Goal: Navigation & Orientation: Find specific page/section

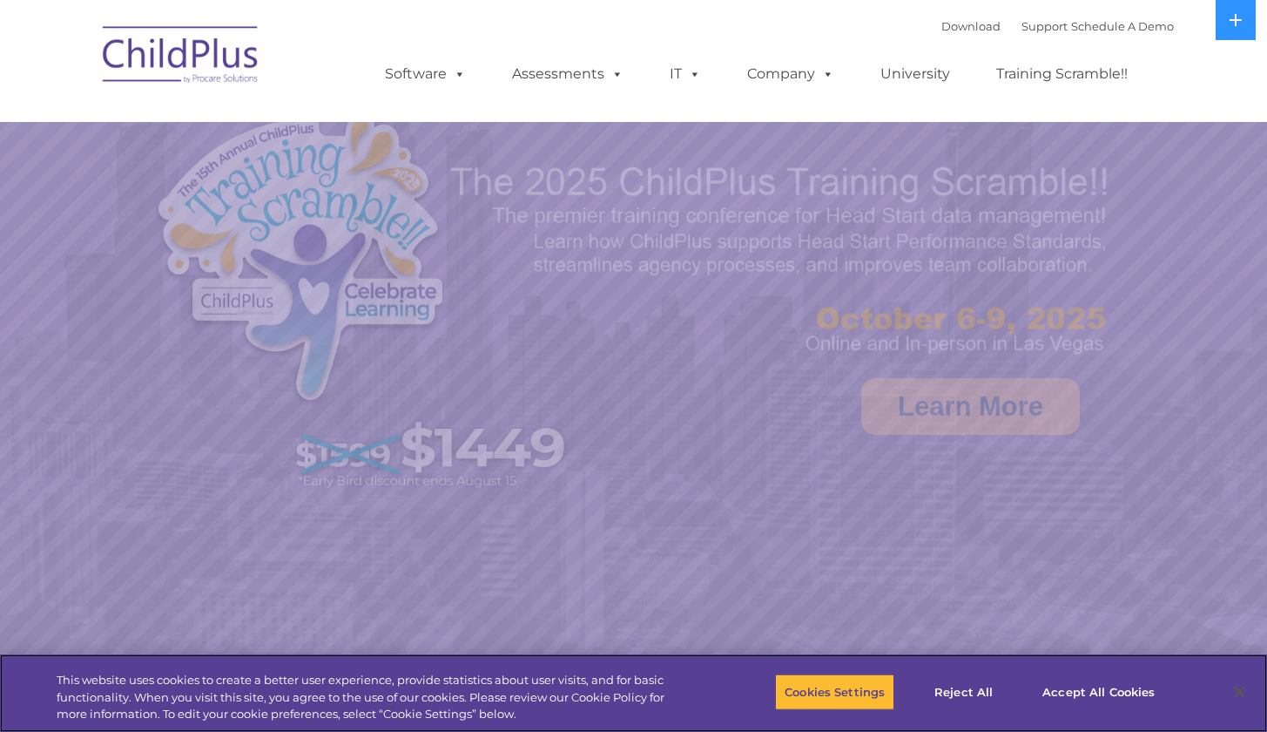
select select "MEDIUM"
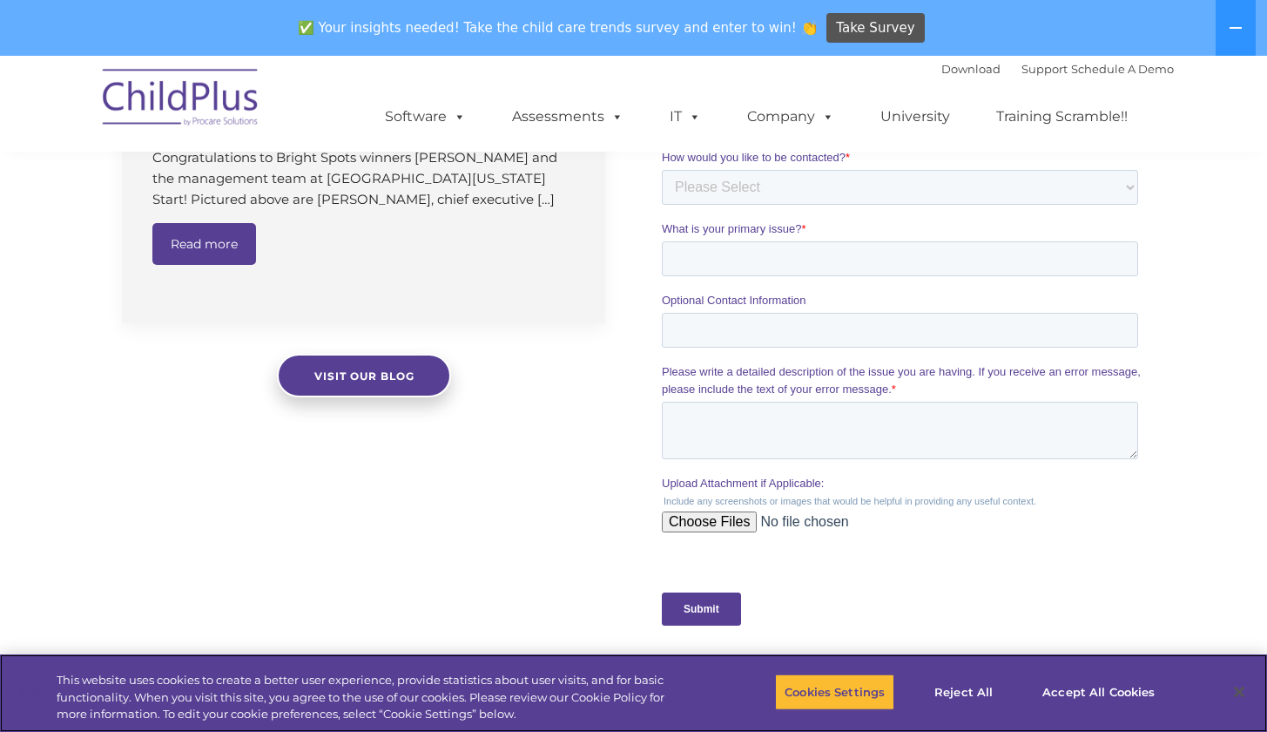
scroll to position [1437, 0]
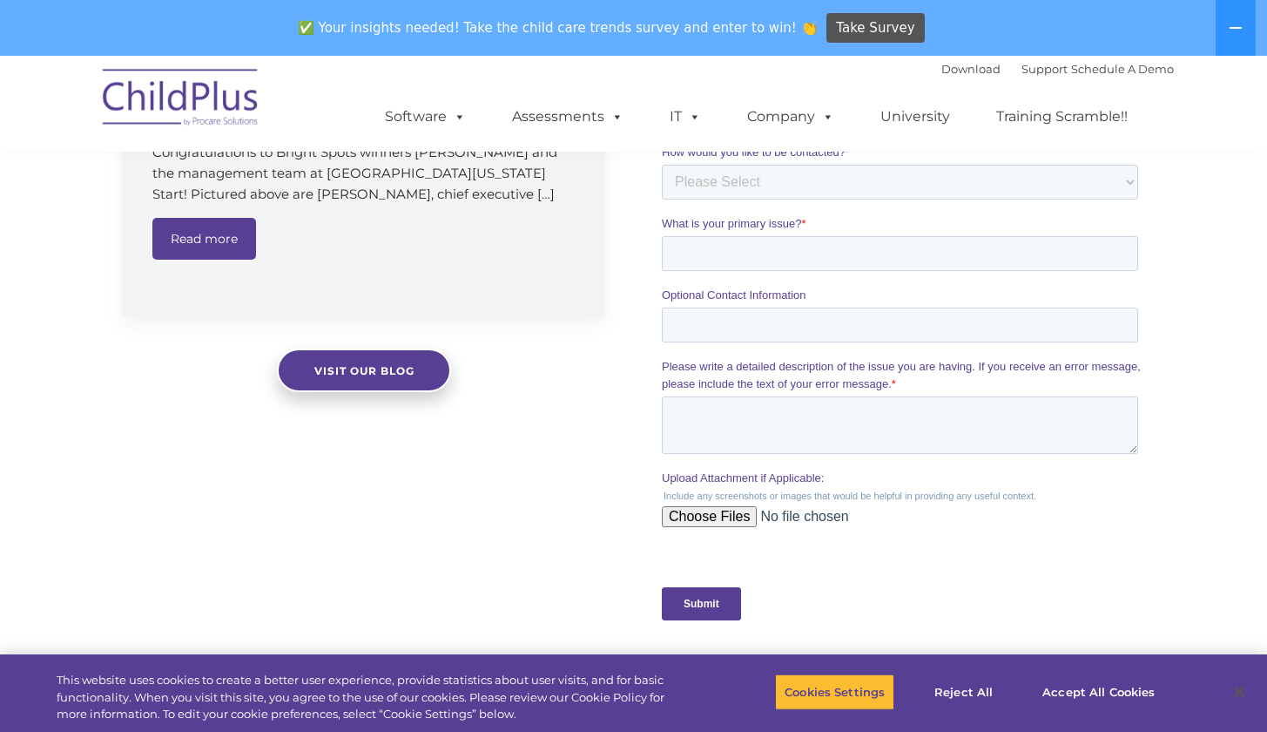
click at [702, 607] on input "Submit" at bounding box center [701, 603] width 79 height 33
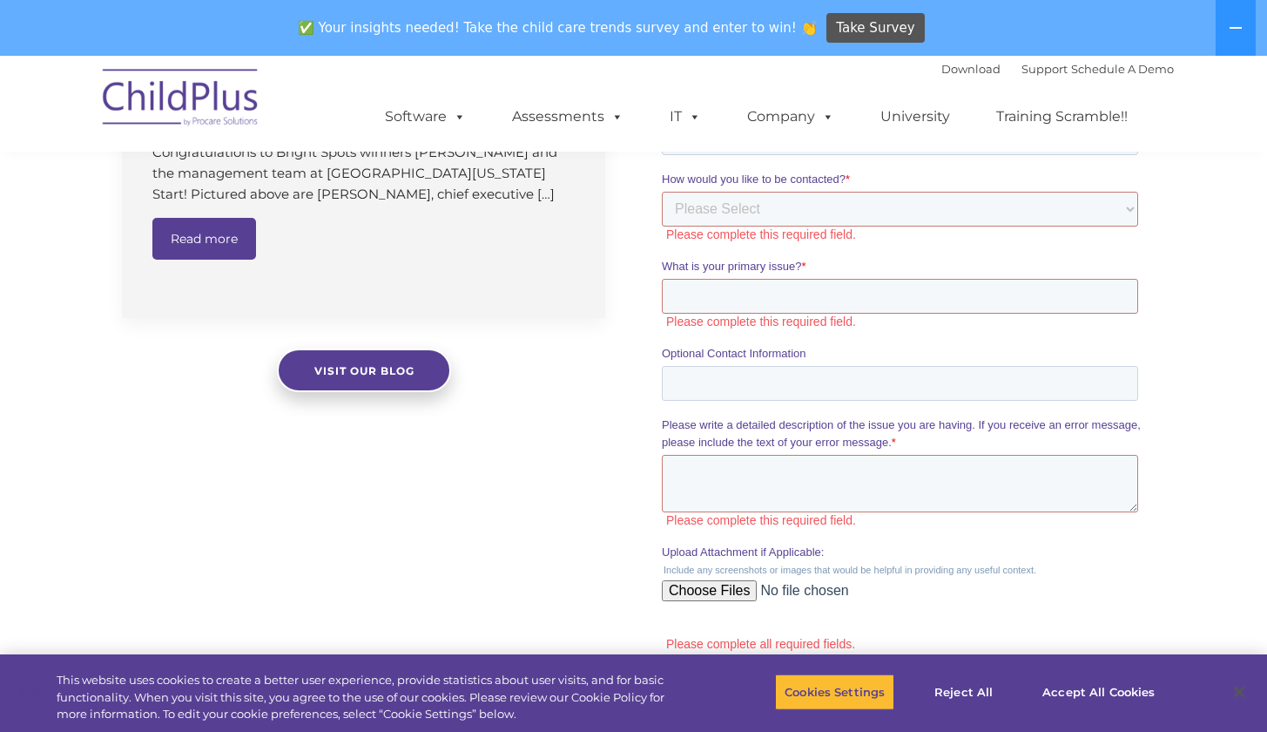
click at [562, 578] on div "The Latest News Going Paperless Simplifies Monitoring Data and Running Reports …" at bounding box center [633, 293] width 1267 height 995
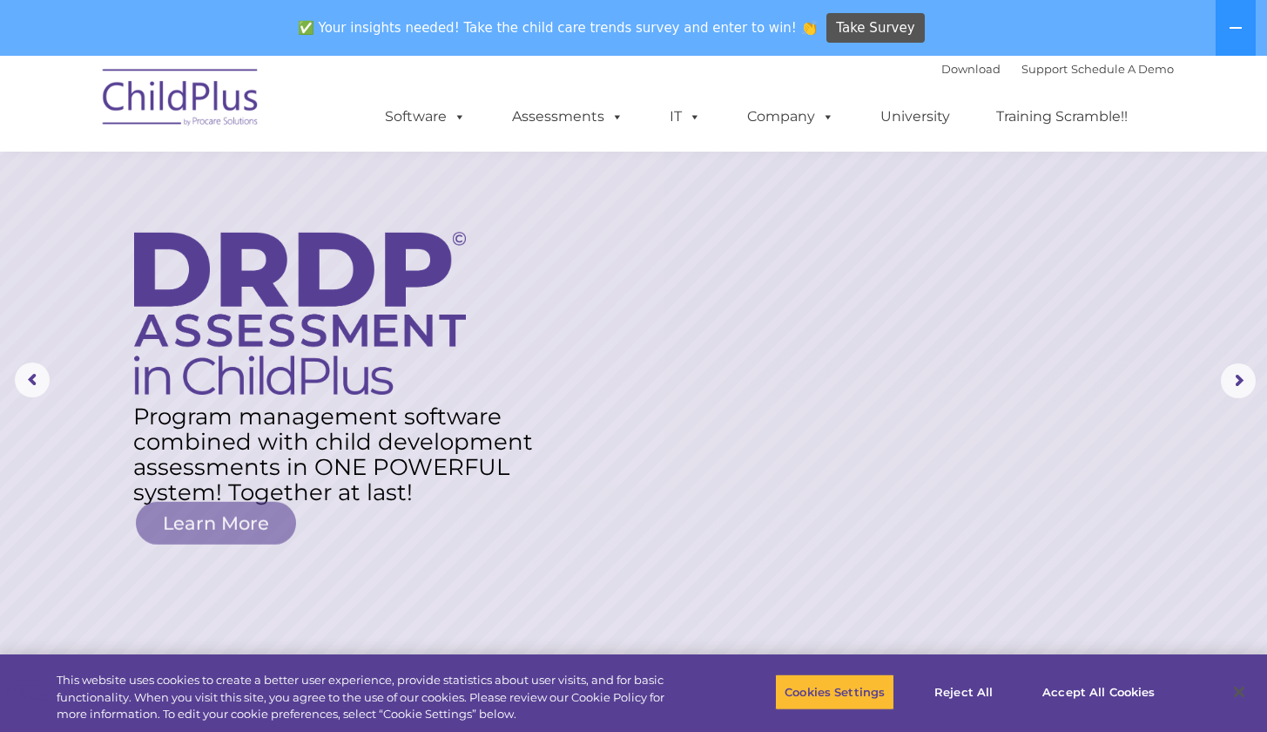
scroll to position [0, 0]
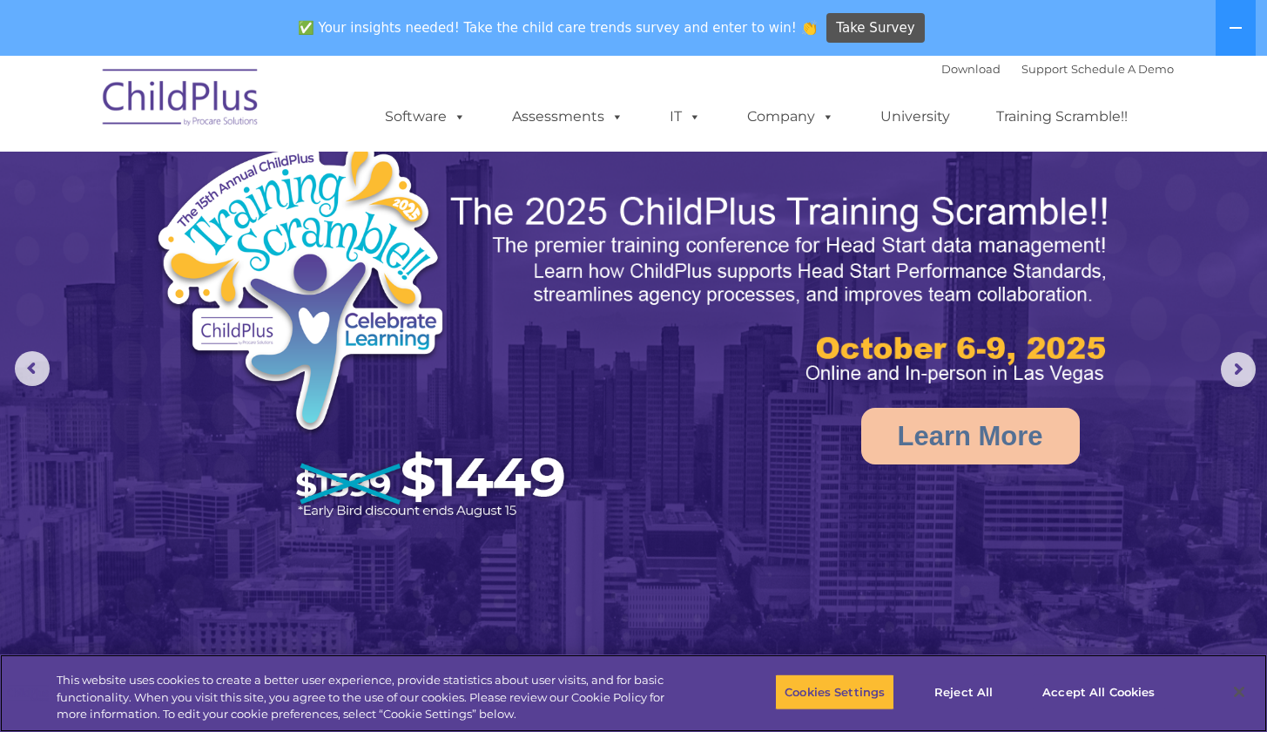
click at [1246, 691] on button "Close" at bounding box center [1239, 691] width 38 height 38
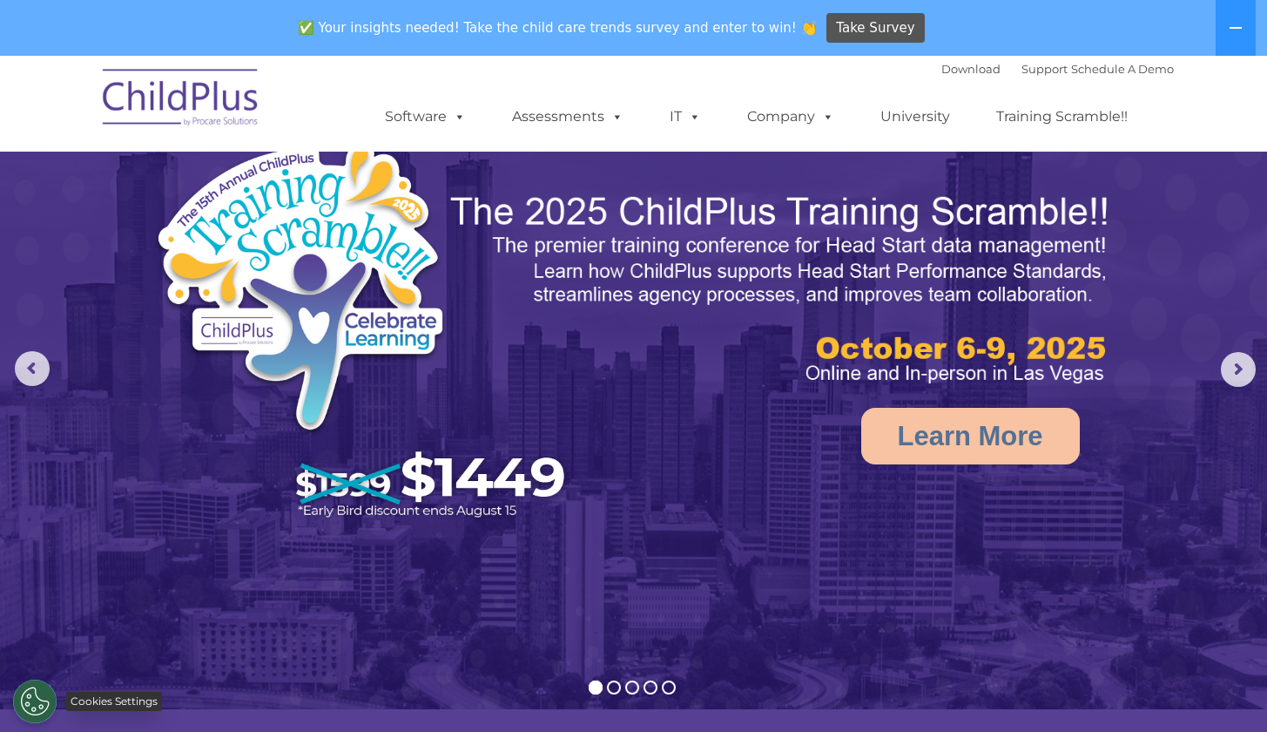
click at [27, 719] on button "Cookies Settings" at bounding box center [35, 701] width 44 height 44
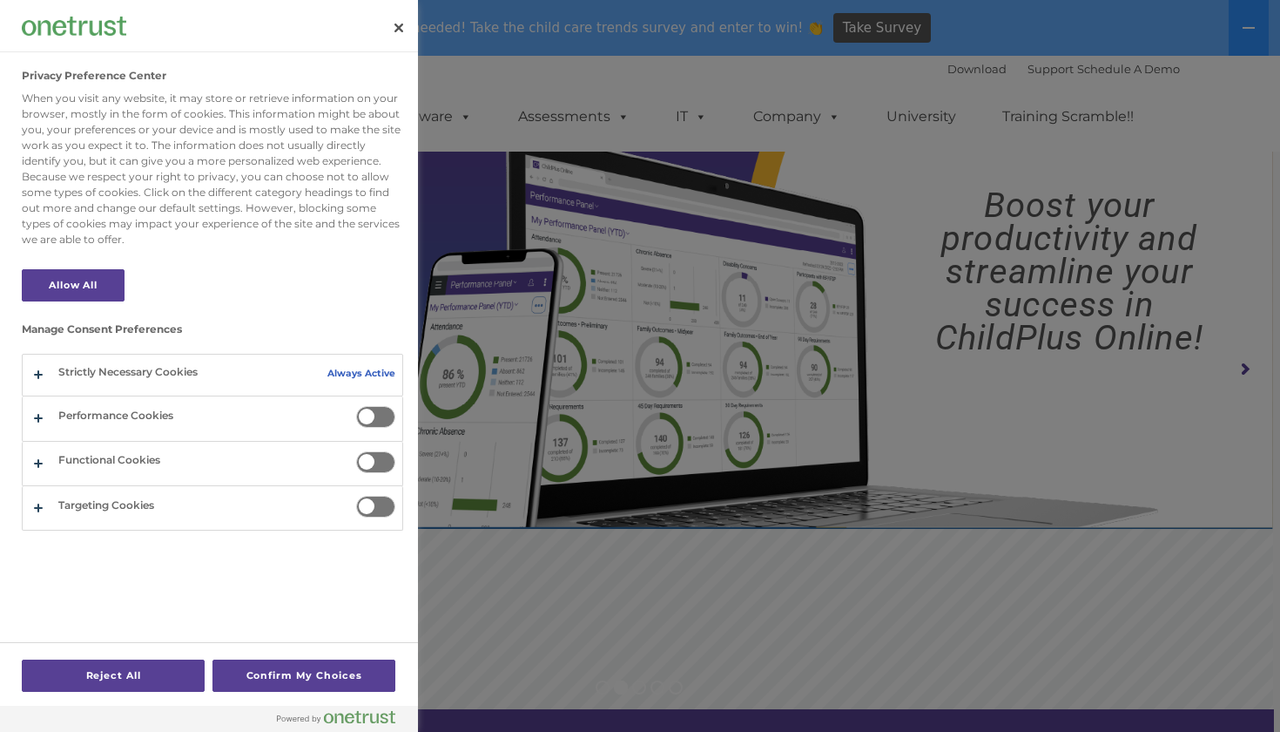
click at [441, 570] on div at bounding box center [640, 366] width 1280 height 732
click at [397, 30] on button "Close" at bounding box center [399, 28] width 38 height 38
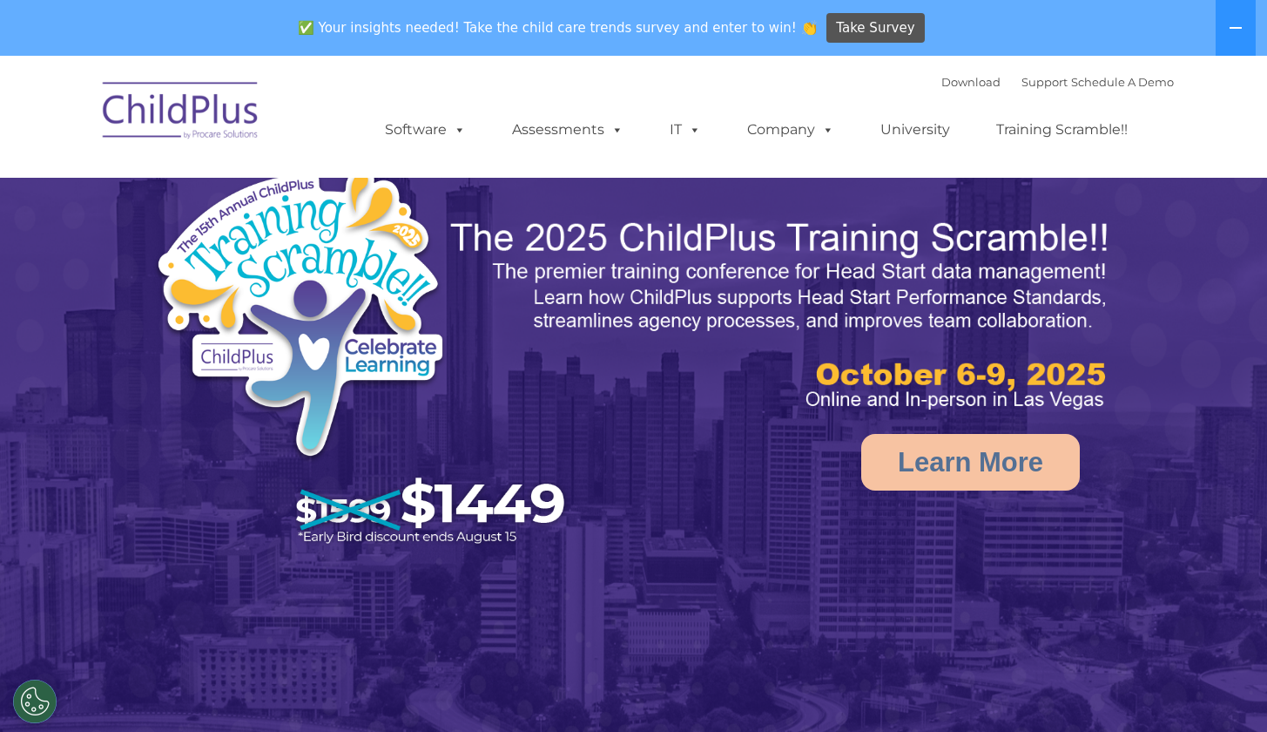
select select "MEDIUM"
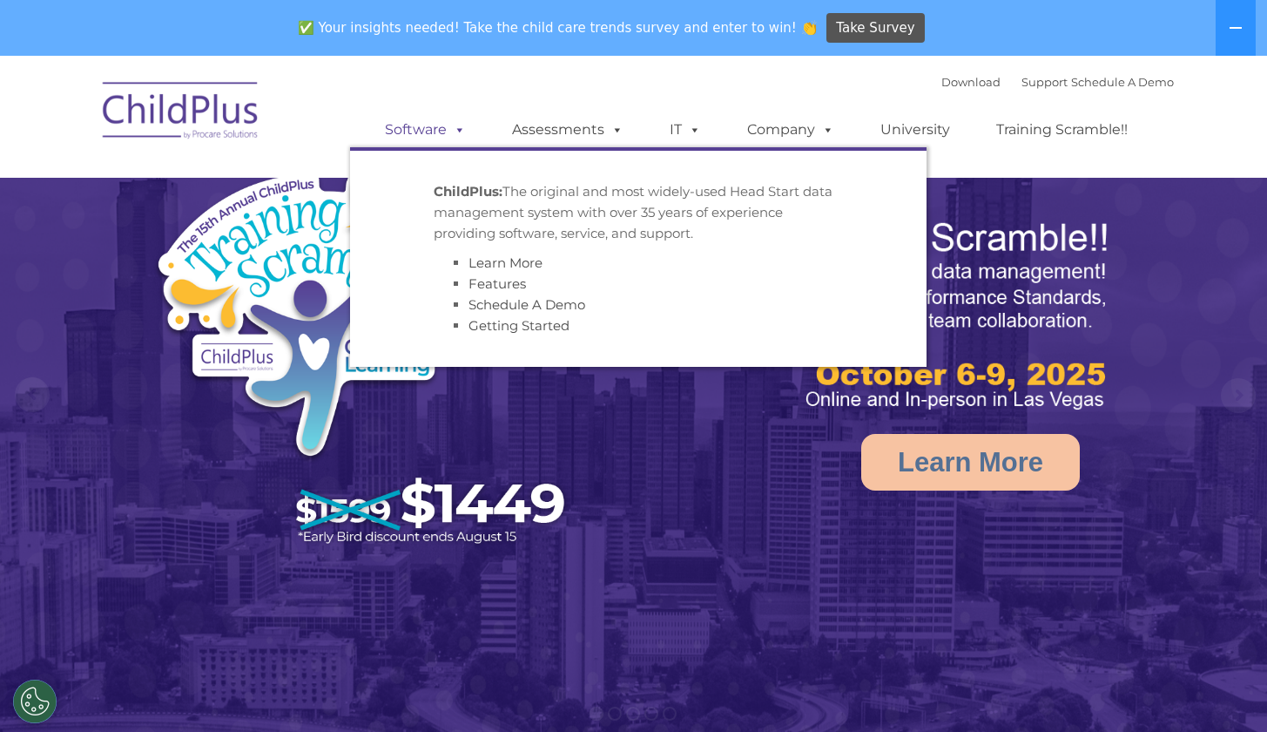
click at [439, 118] on link "Software" at bounding box center [426, 129] width 116 height 35
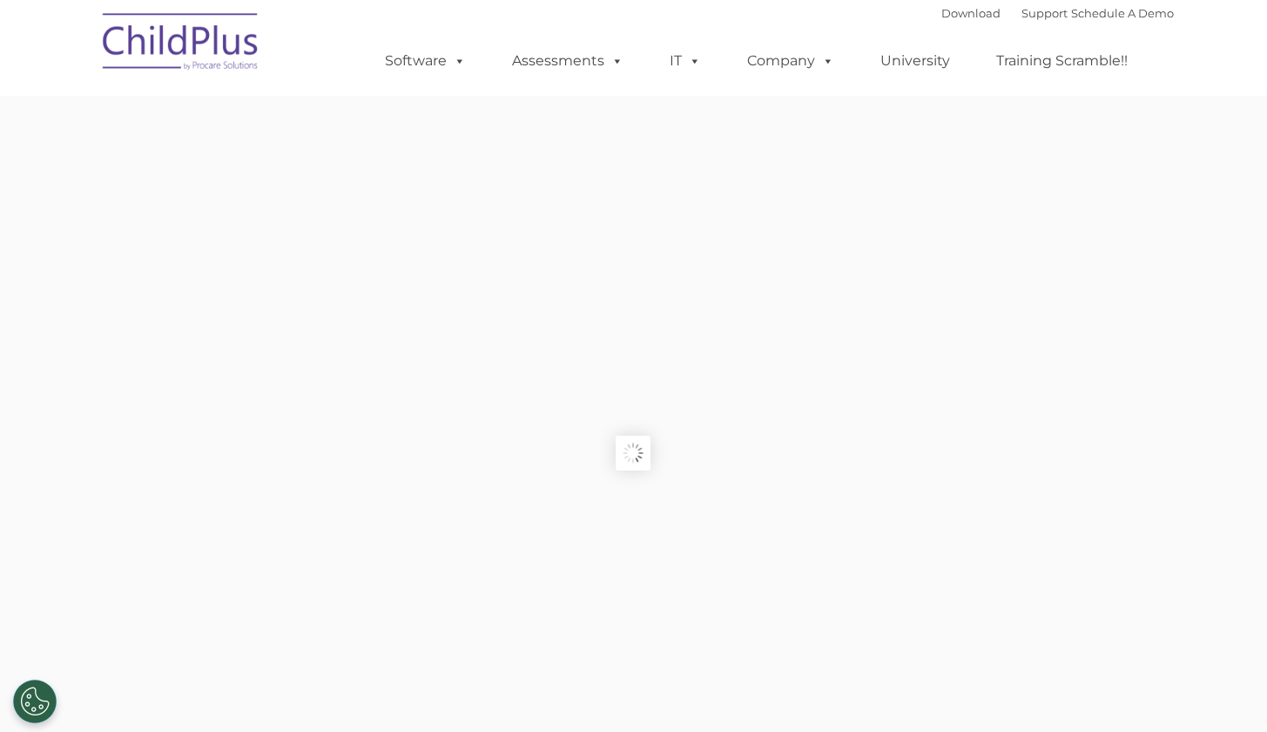
click at [439, 96] on nav "Download Support | Schedule A Demo  MENU MENU Software ChildPlus: The original…" at bounding box center [633, 48] width 1267 height 96
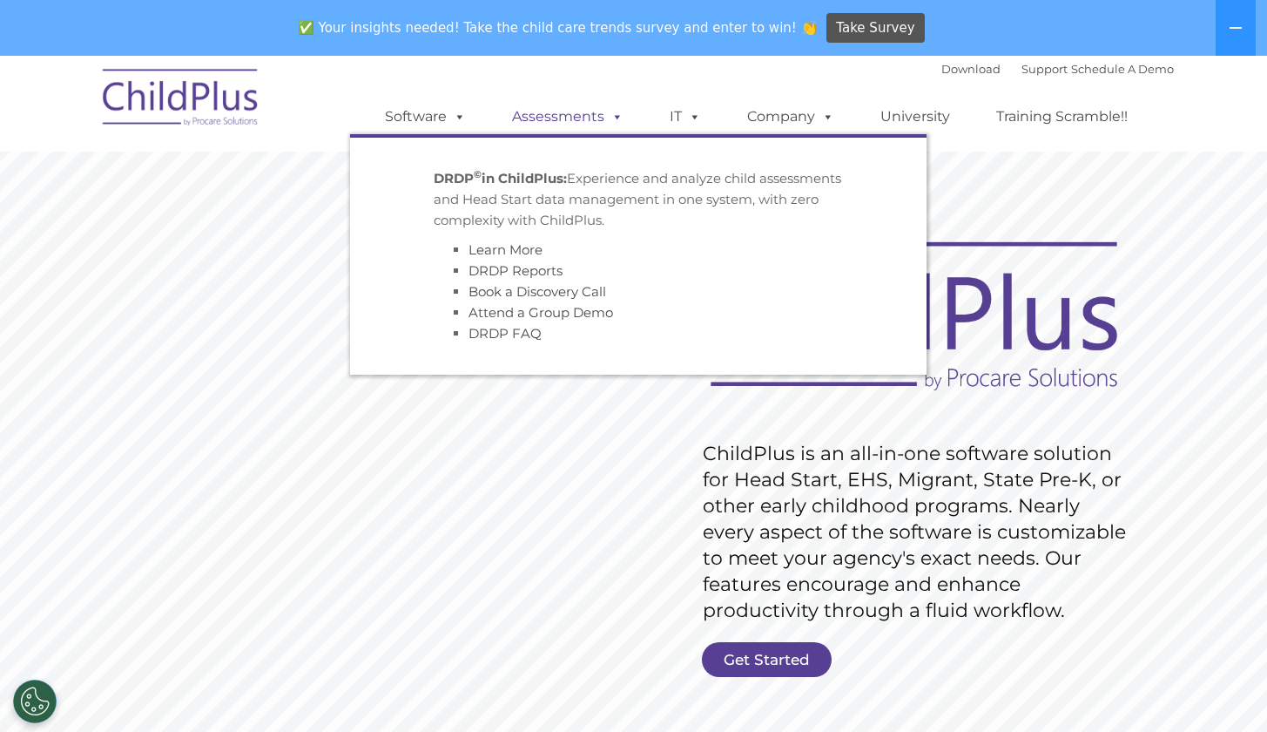
click at [551, 109] on link "Assessments" at bounding box center [568, 116] width 146 height 35
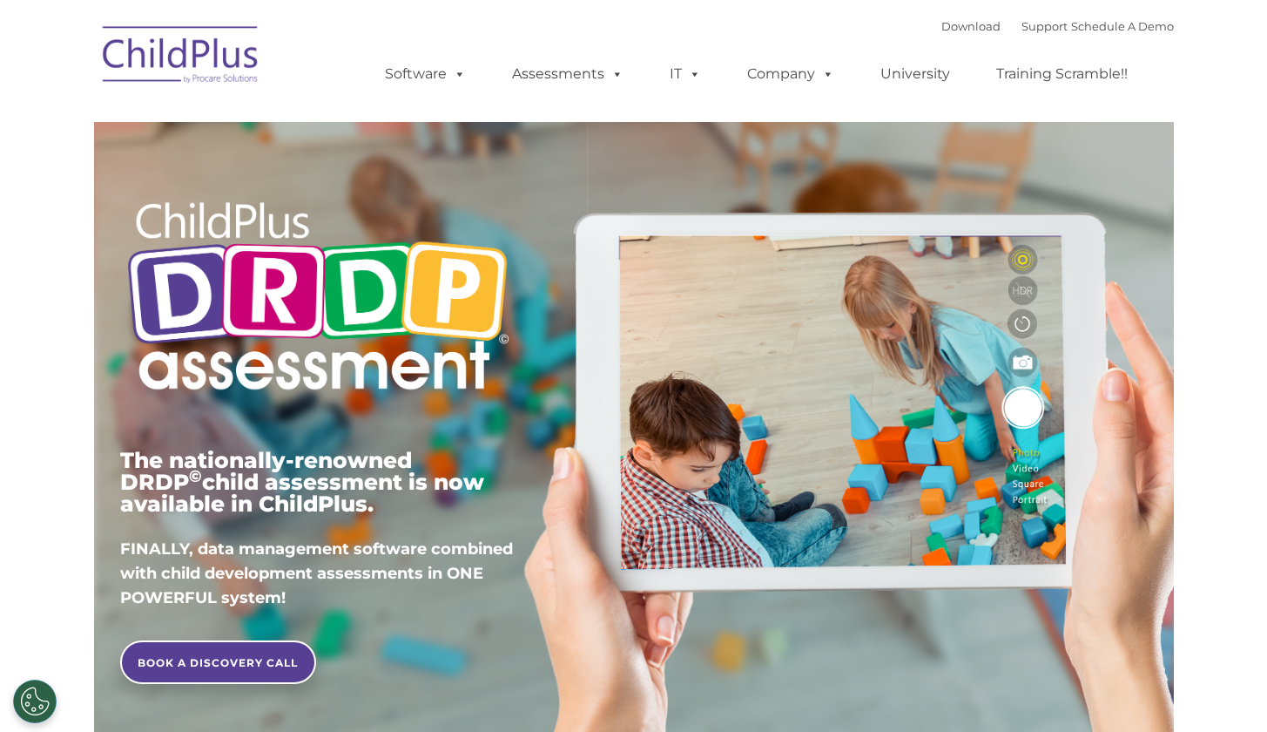
type input ""
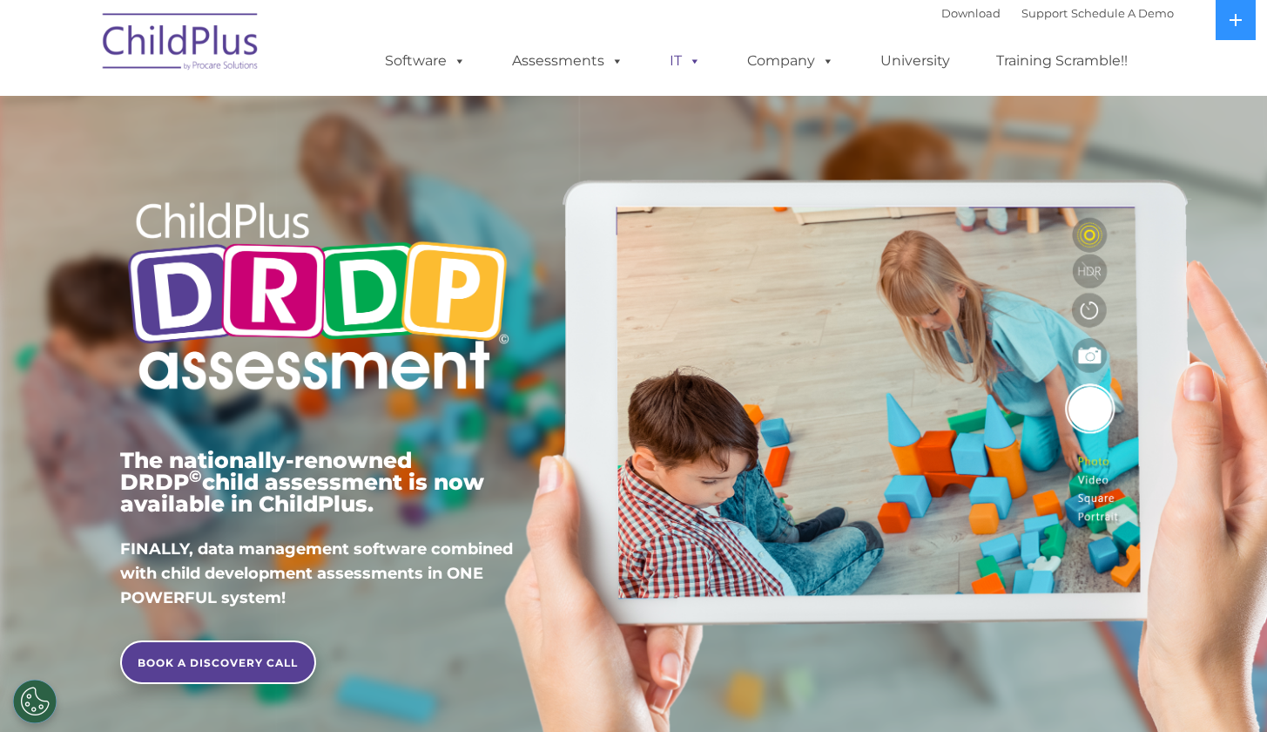
click at [679, 60] on link "IT" at bounding box center [685, 61] width 66 height 35
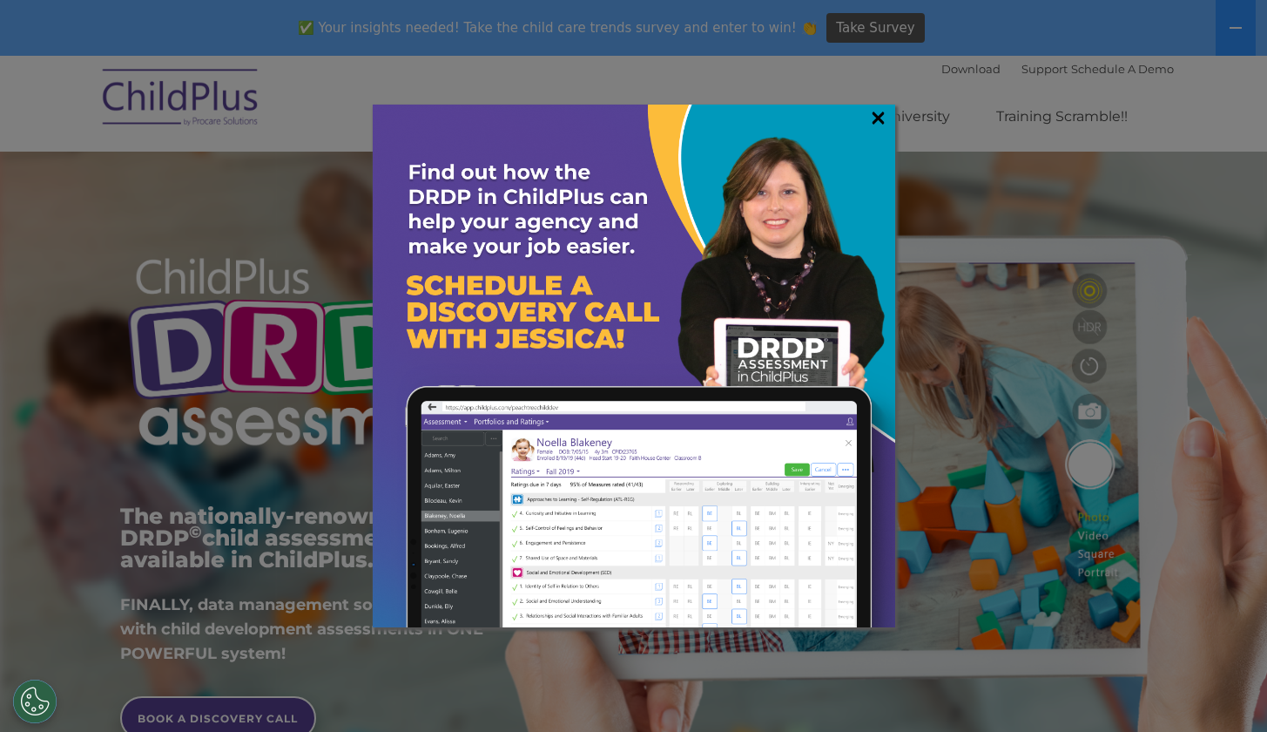
click at [880, 111] on link "×" at bounding box center [878, 117] width 20 height 17
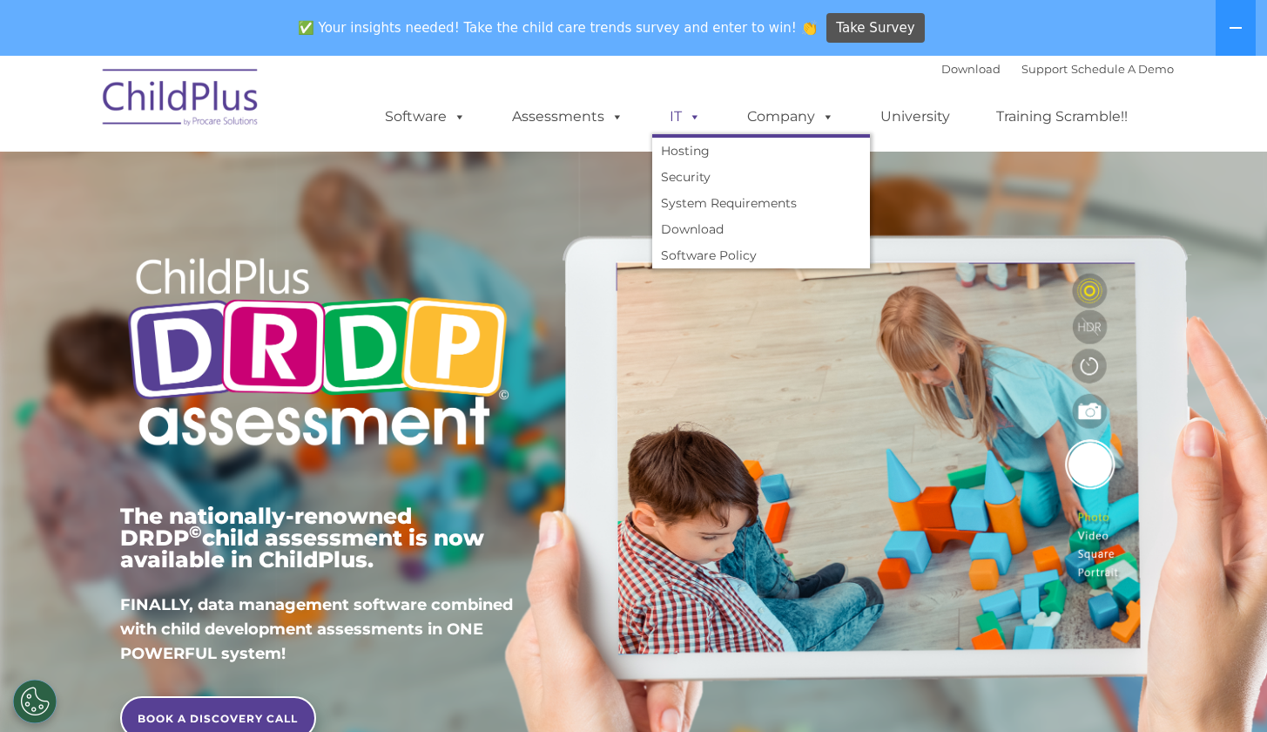
click at [674, 113] on link "IT" at bounding box center [685, 116] width 66 height 35
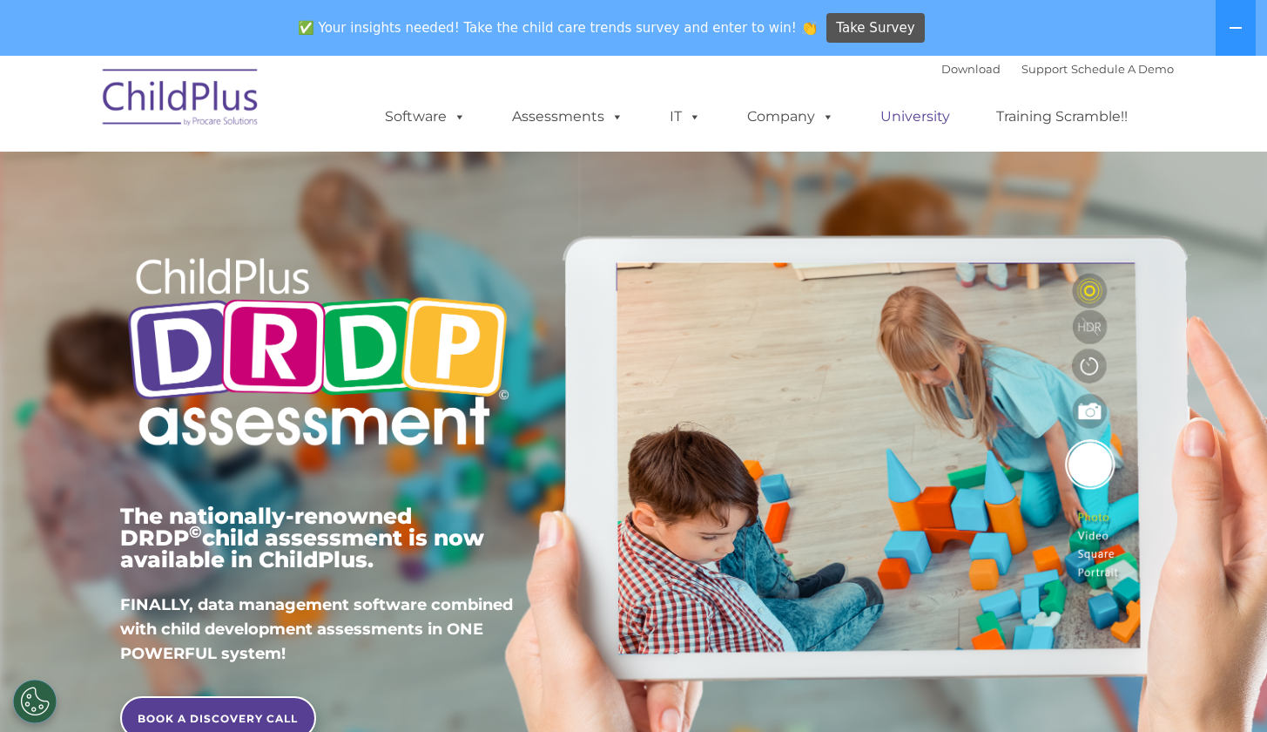
click at [918, 120] on link "University" at bounding box center [915, 116] width 105 height 35
click at [1031, 117] on link "Training Scramble!!" at bounding box center [1062, 116] width 166 height 35
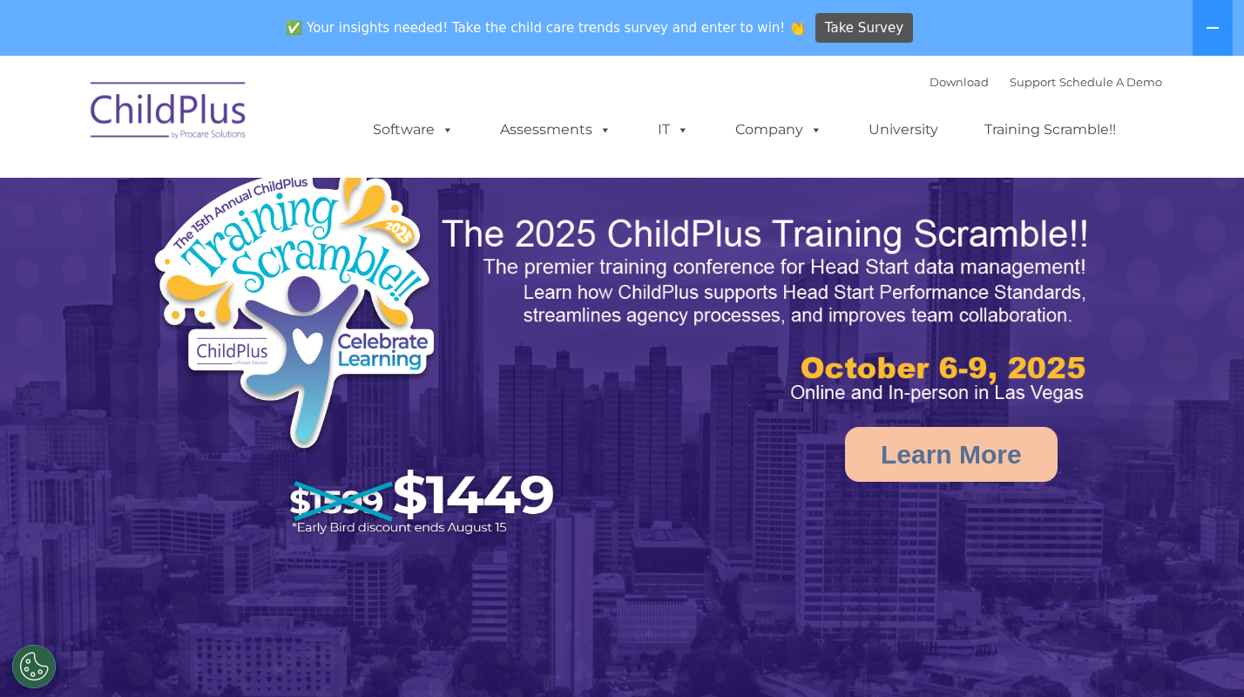
select select "MEDIUM"
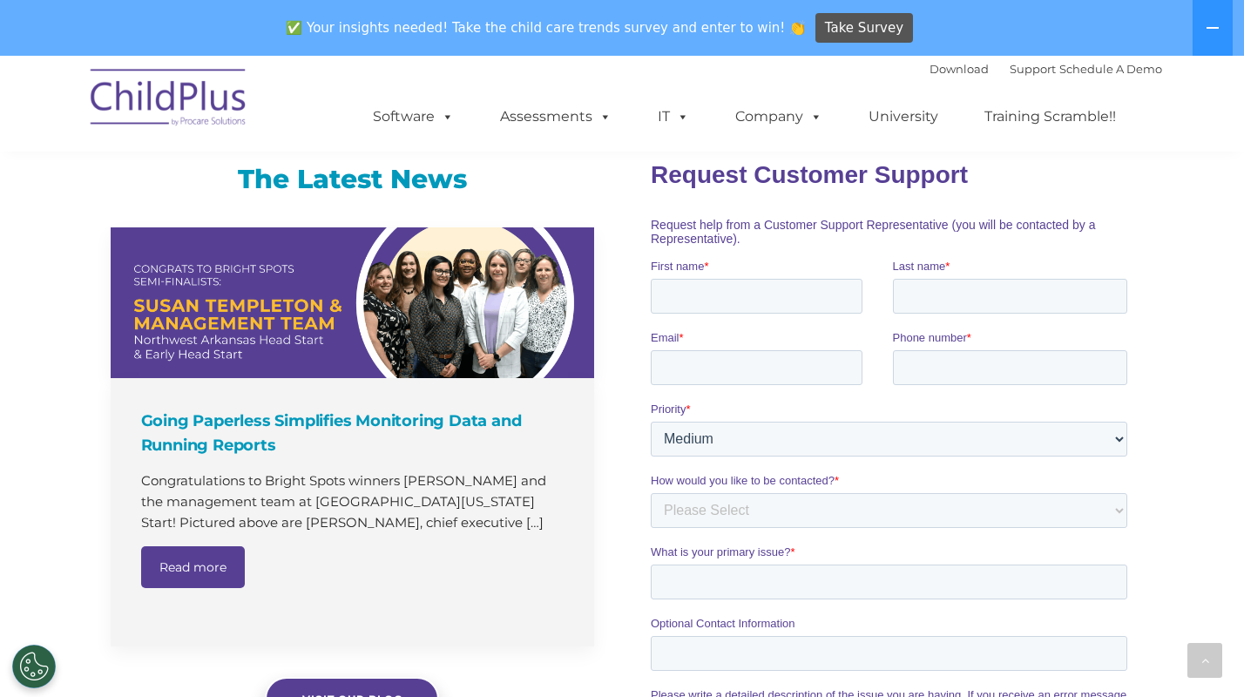
scroll to position [1191, 0]
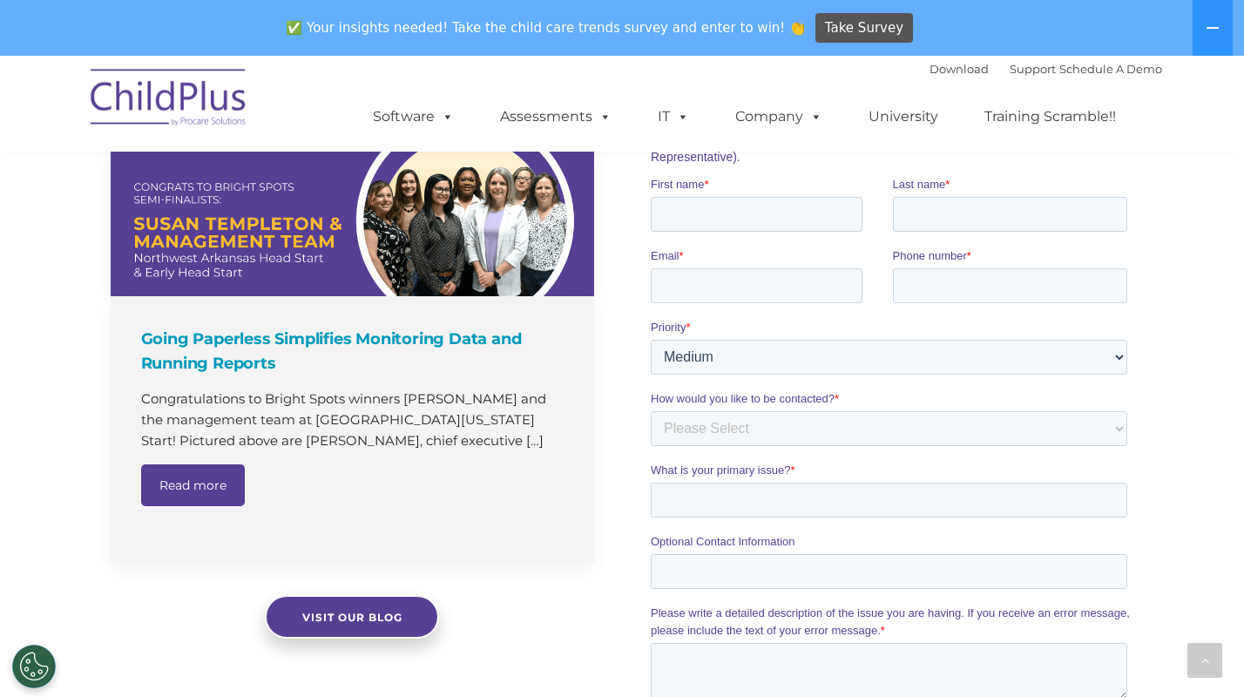
click at [1127, 359] on div "Priority * Please Select Low Medium High" at bounding box center [891, 346] width 483 height 56
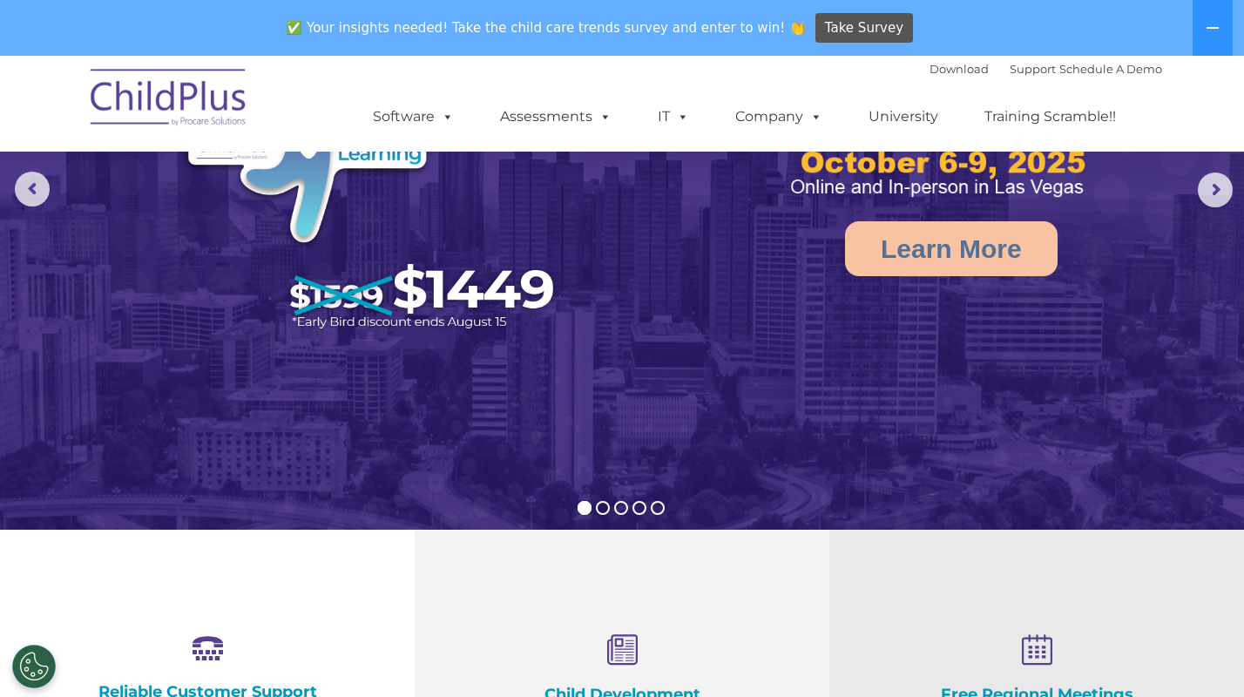
scroll to position [0, 0]
